Goal: Information Seeking & Learning: Learn about a topic

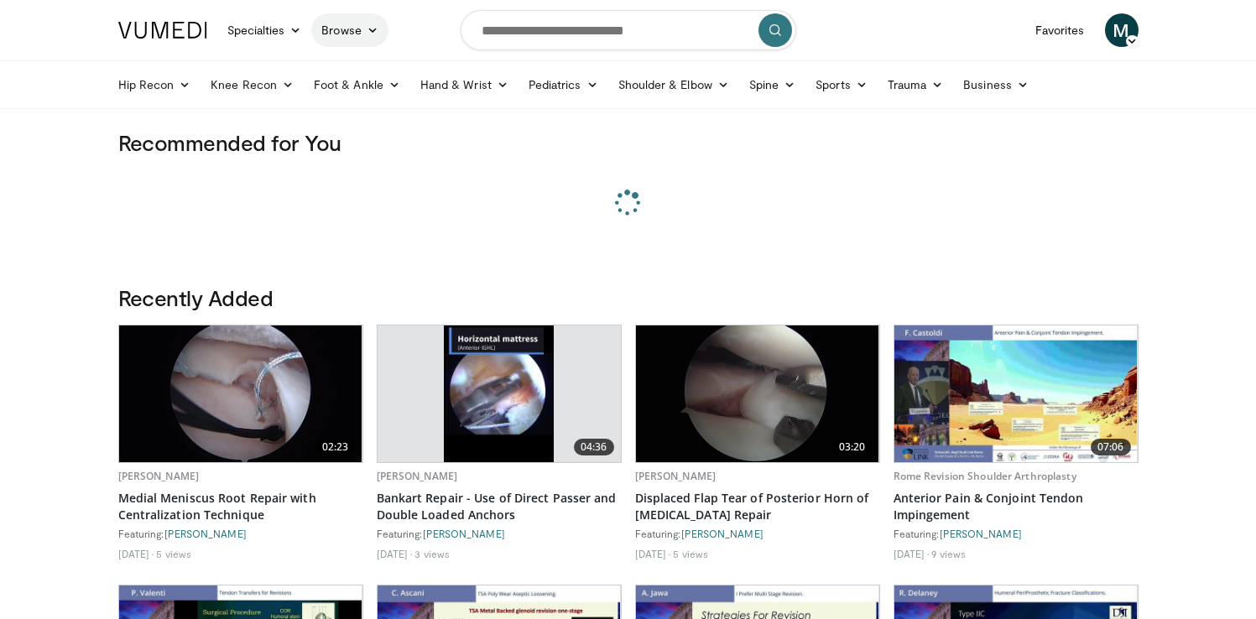
click at [351, 31] on link "Browse" at bounding box center [349, 30] width 77 height 34
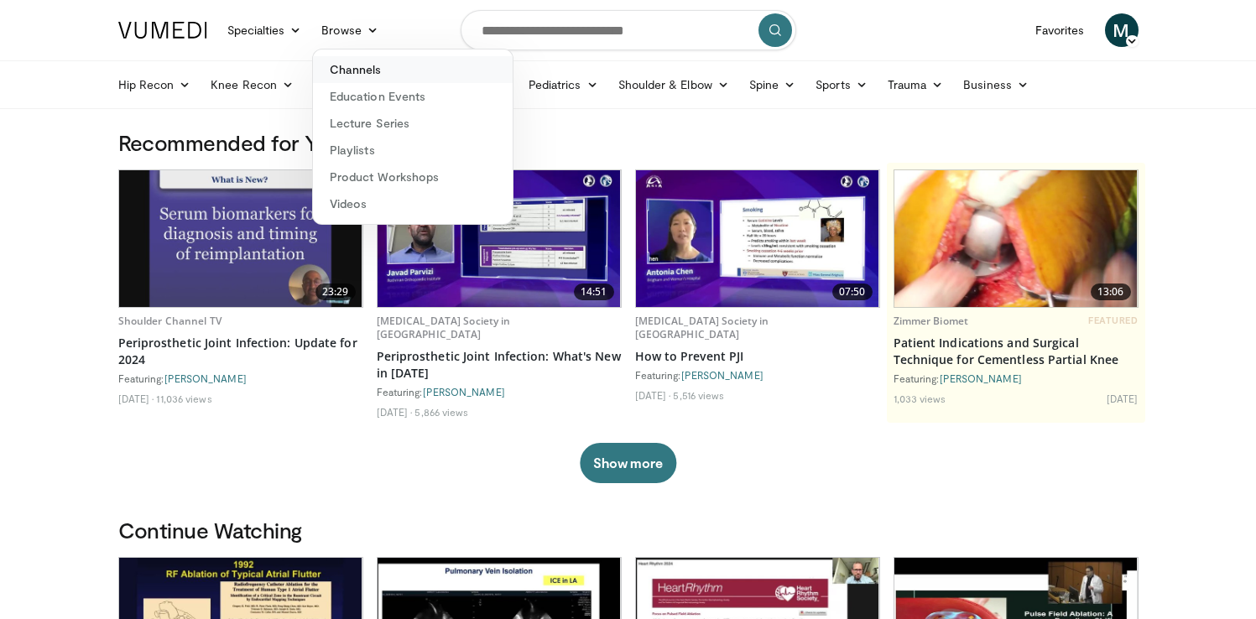
click at [350, 69] on link "Channels" at bounding box center [413, 69] width 200 height 27
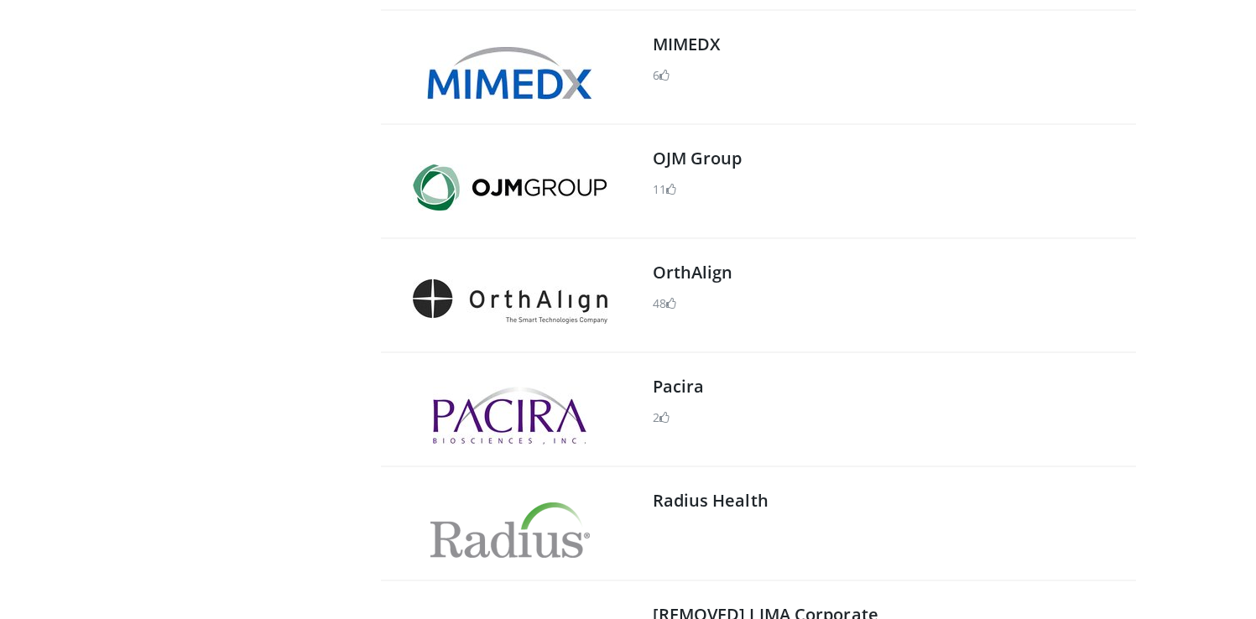
scroll to position [1860, 0]
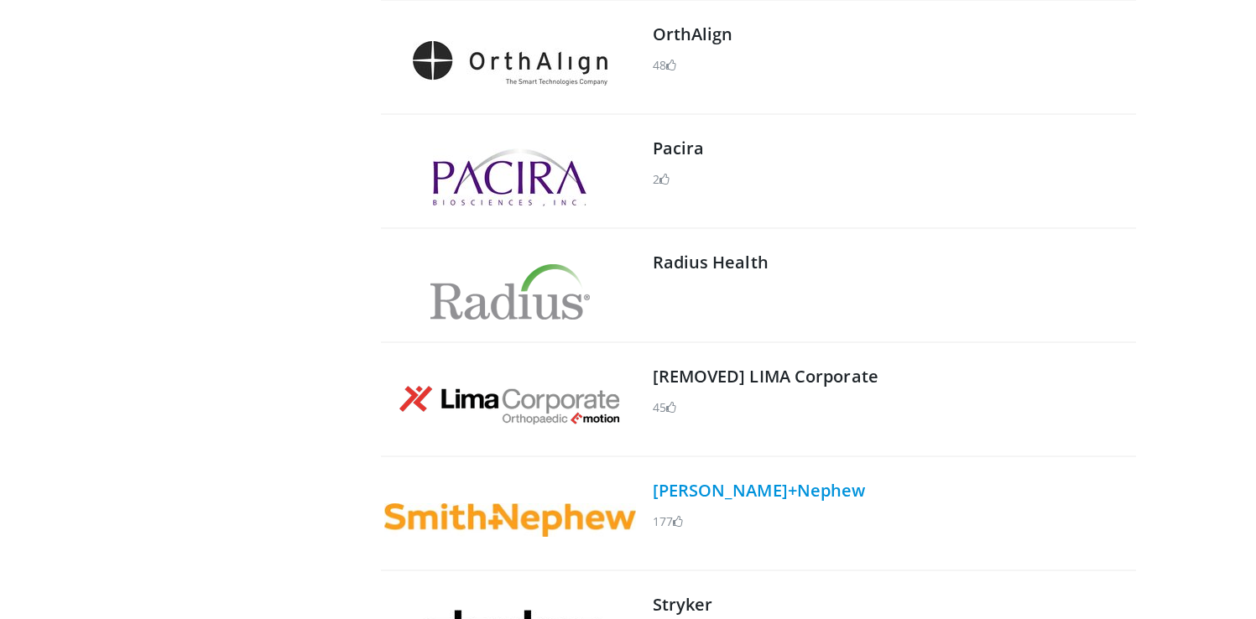
click at [701, 487] on link "[PERSON_NAME]+Nephew" at bounding box center [759, 490] width 213 height 23
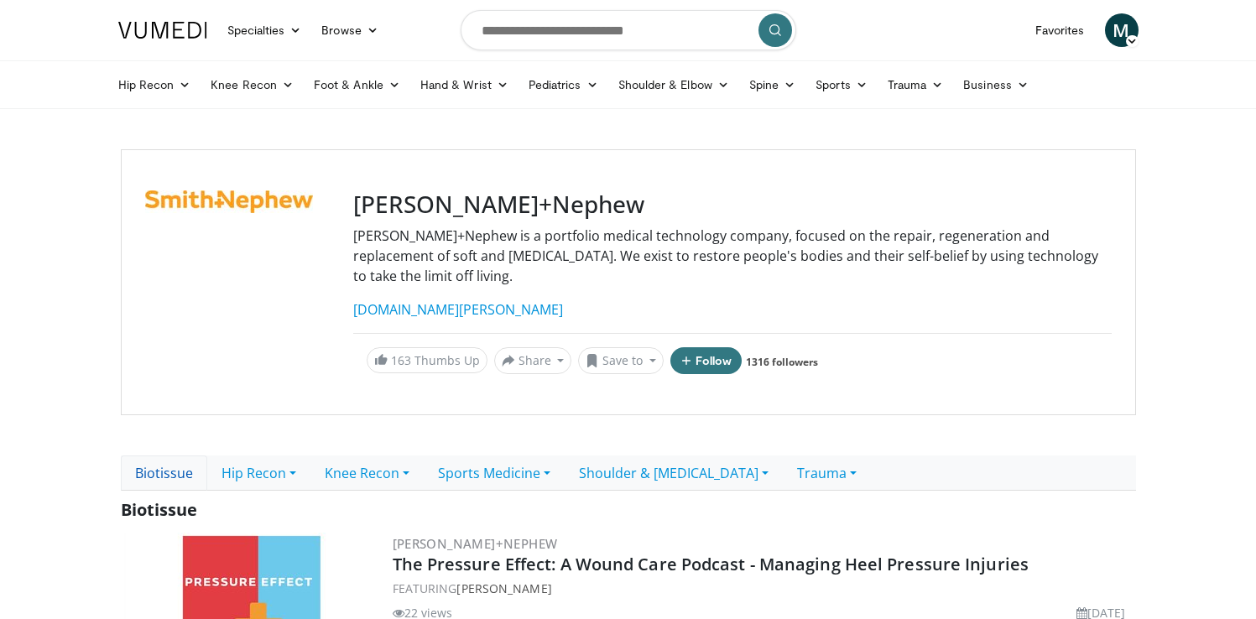
click at [164, 456] on link "Biotissue" at bounding box center [164, 473] width 86 height 35
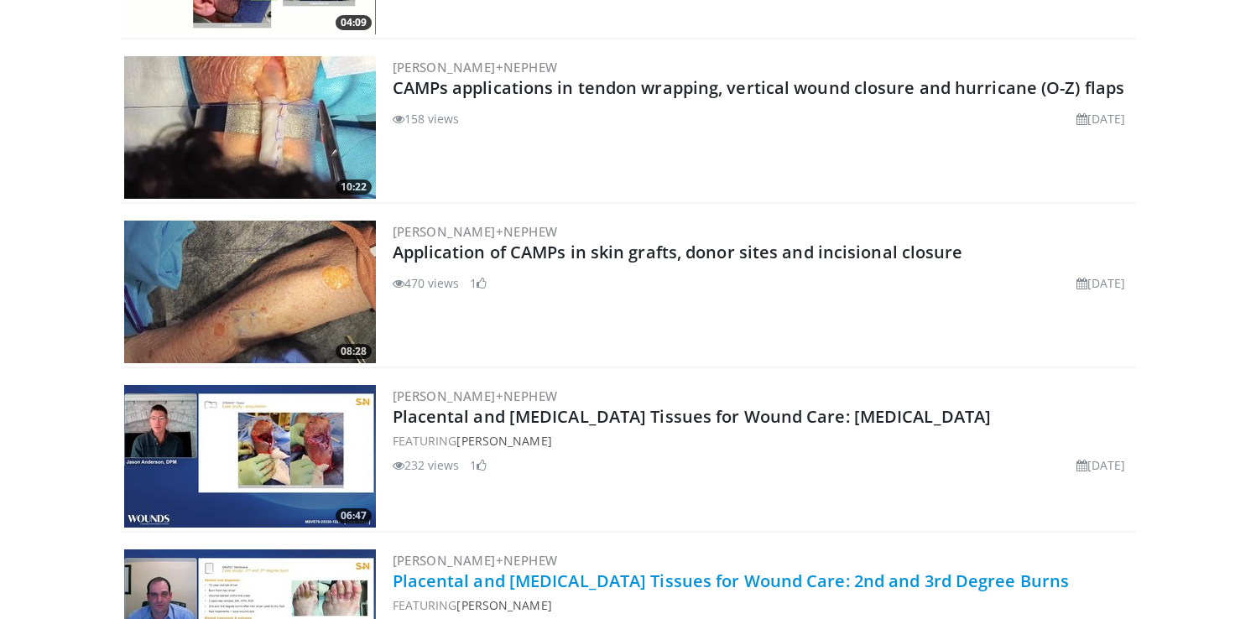
scroll to position [2171, 0]
